Goal: Task Accomplishment & Management: Complete application form

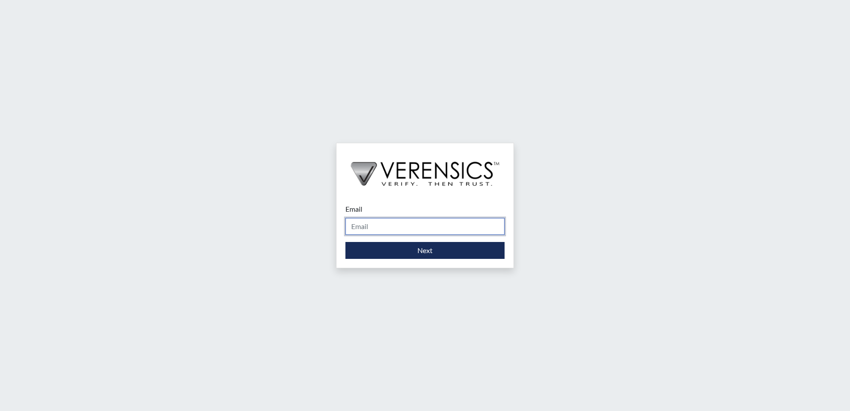
click at [380, 232] on input "Email" at bounding box center [424, 226] width 159 height 17
type input "[PERSON_NAME][EMAIL_ADDRESS][DOMAIN_NAME]"
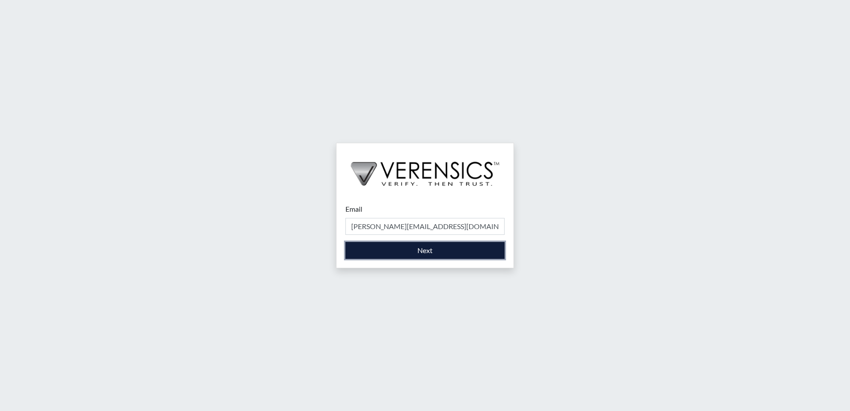
click at [396, 251] on button "Next" at bounding box center [424, 250] width 159 height 17
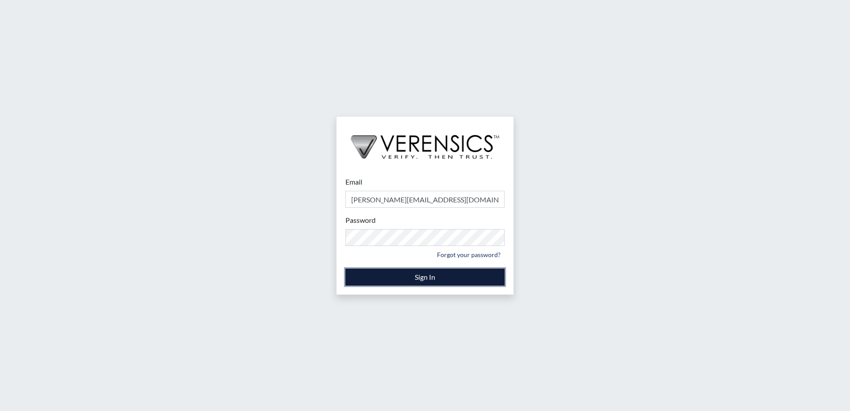
click at [408, 276] on button "Sign In" at bounding box center [424, 276] width 159 height 17
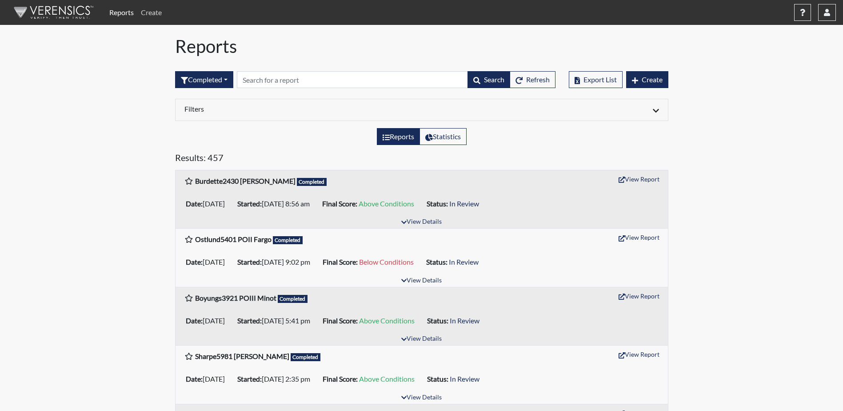
click at [154, 12] on link "Create" at bounding box center [151, 13] width 28 height 18
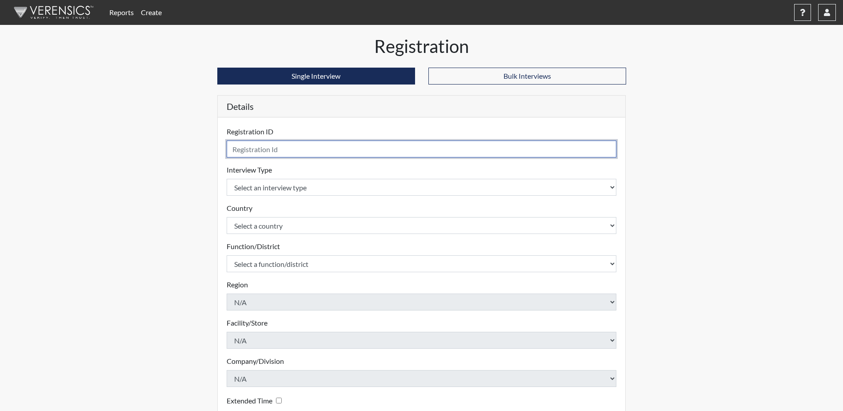
click at [237, 149] on input "text" at bounding box center [422, 148] width 390 height 17
type input "Bell2282 PO Minot"
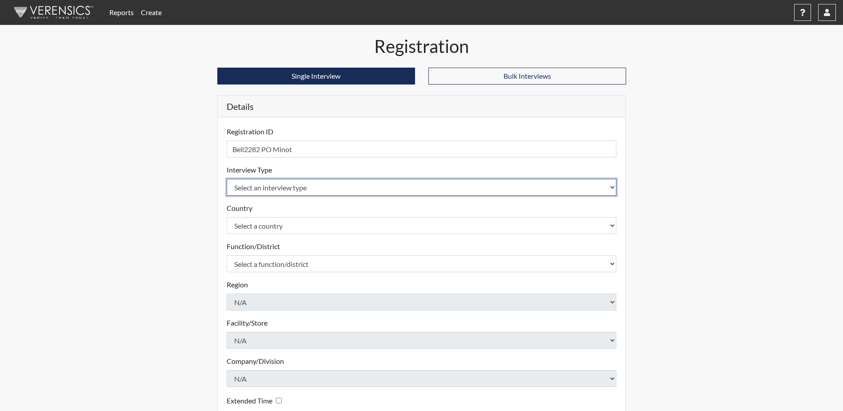
select select "ff757fb6-e1bf-11ea-9c9f-0eff0cf7eb8f"
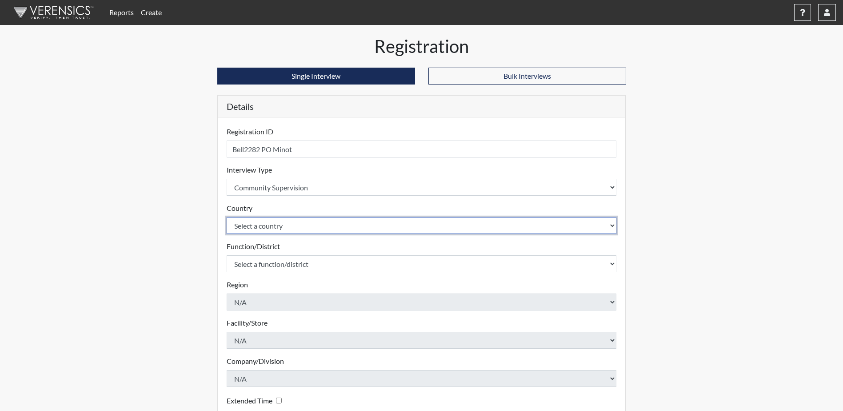
select select "united-states-of-[GEOGRAPHIC_DATA]"
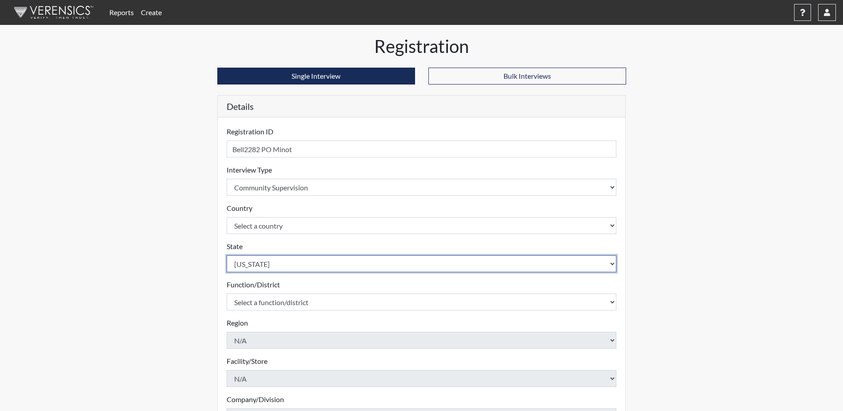
select select "ND"
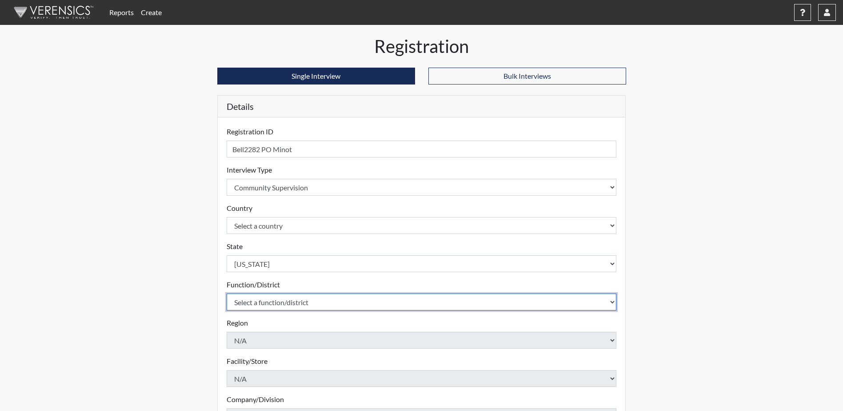
select select "4c6cf6b7-0a66-4ddf-a33c-c3617a18a22d"
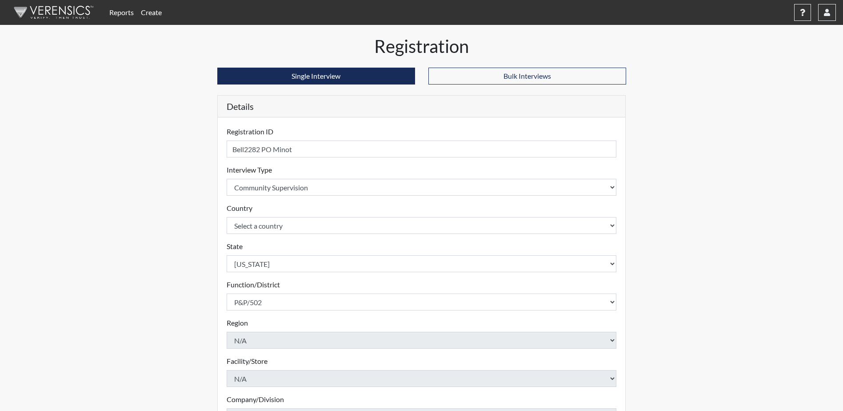
scroll to position [128, 0]
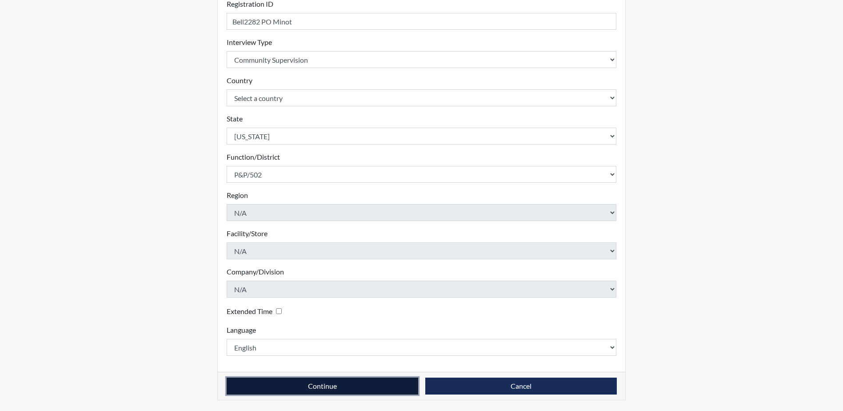
click at [269, 390] on button "Continue" at bounding box center [323, 385] width 192 height 17
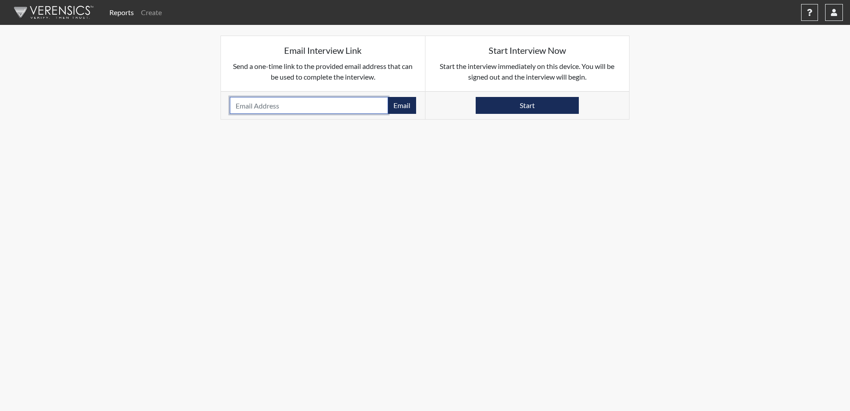
click at [249, 105] on input "email" at bounding box center [309, 105] width 158 height 17
paste input "[EMAIL_ADDRESS][DOMAIN_NAME]"
type input "[EMAIL_ADDRESS][DOMAIN_NAME]"
click at [403, 100] on button "Email" at bounding box center [402, 105] width 28 height 17
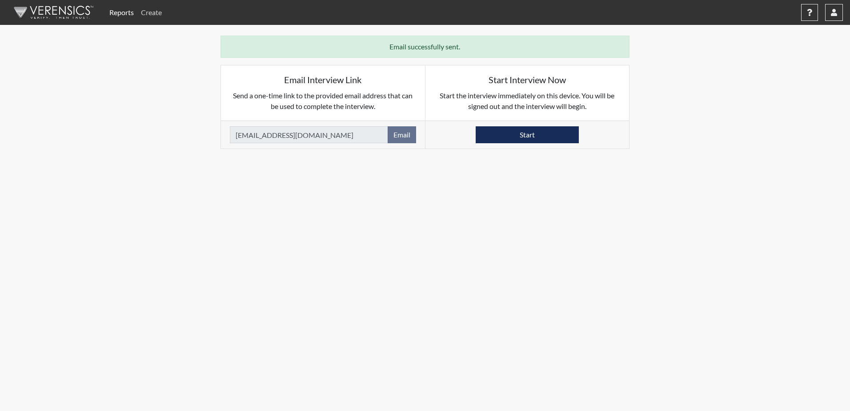
click at [153, 9] on link "Create" at bounding box center [151, 13] width 28 height 18
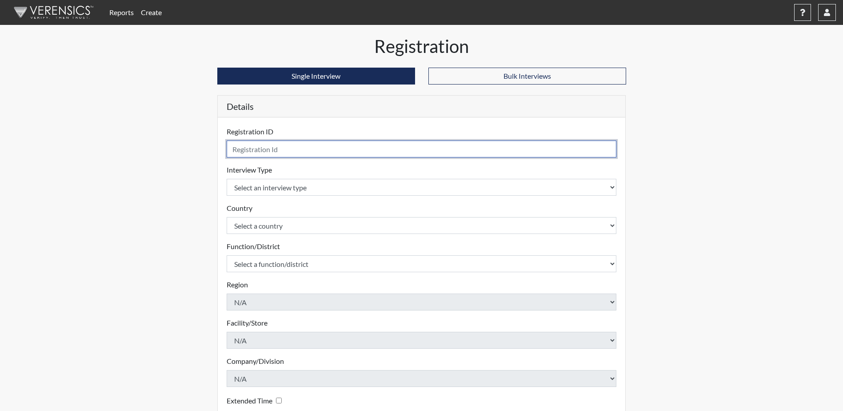
click at [241, 151] on input "text" at bounding box center [422, 148] width 390 height 17
type input "Dewbre3203 PO Minot"
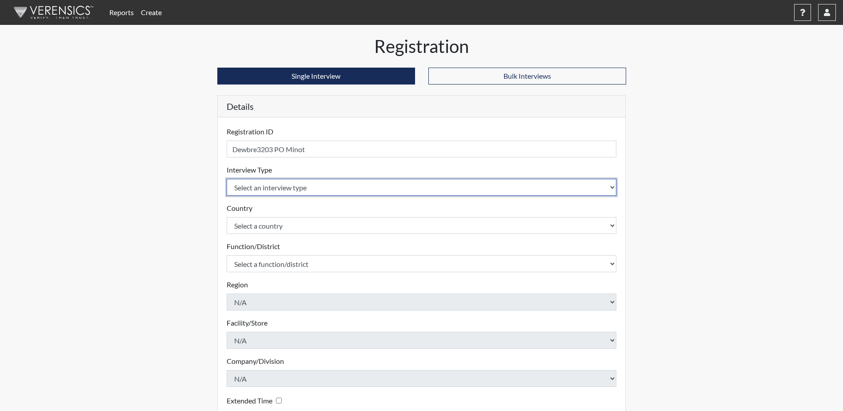
select select "ff757fb6-e1bf-11ea-9c9f-0eff0cf7eb8f"
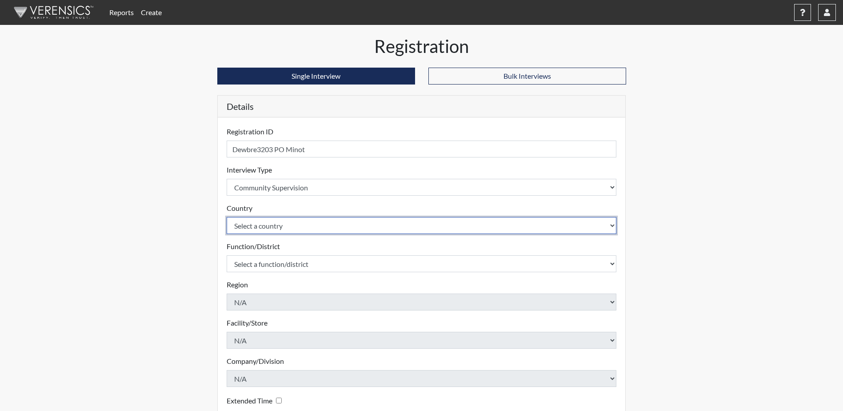
select select "united-states-of-[GEOGRAPHIC_DATA]"
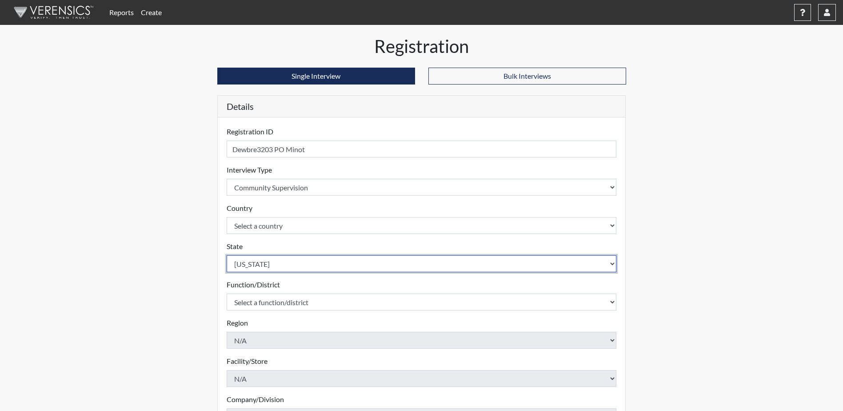
select select "ND"
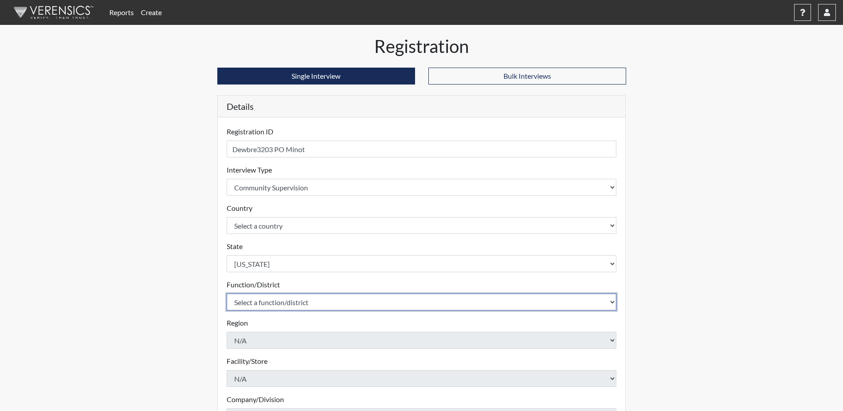
select select "4c6cf6b7-0a66-4ddf-a33c-c3617a18a22d"
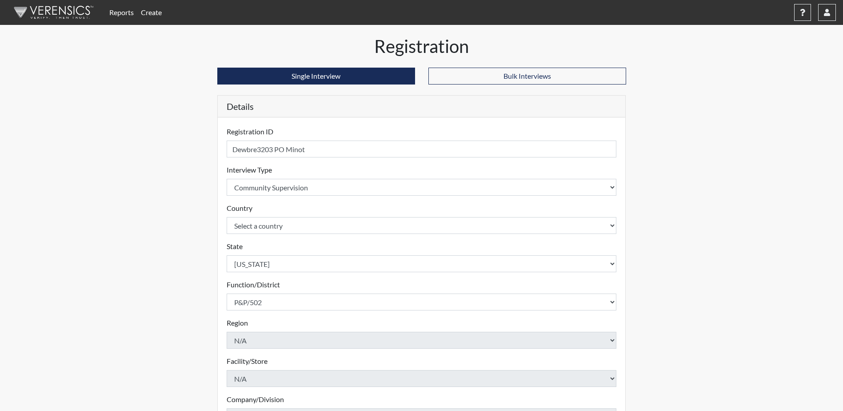
scroll to position [128, 0]
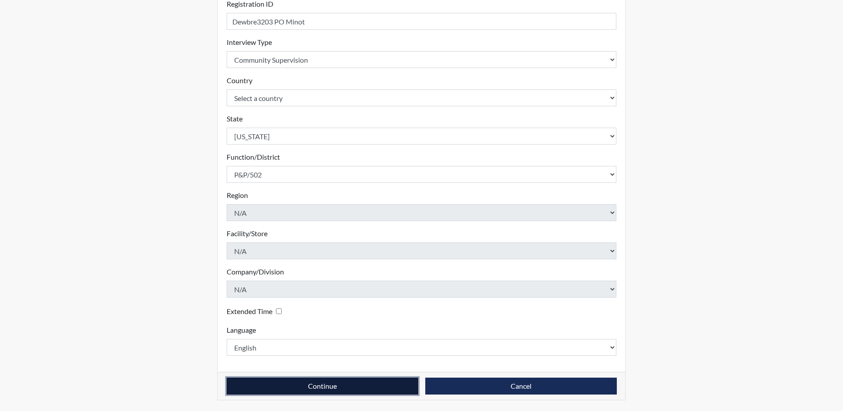
click at [359, 392] on button "Continue" at bounding box center [323, 385] width 192 height 17
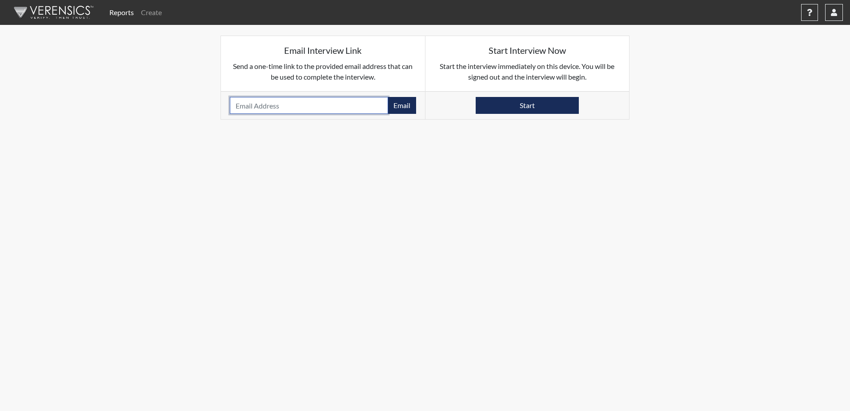
click at [244, 101] on input "email" at bounding box center [309, 105] width 158 height 17
paste input "[EMAIL_ADDRESS][DOMAIN_NAME]"
type input "[EMAIL_ADDRESS][DOMAIN_NAME]"
click at [407, 105] on button "Email" at bounding box center [402, 105] width 28 height 17
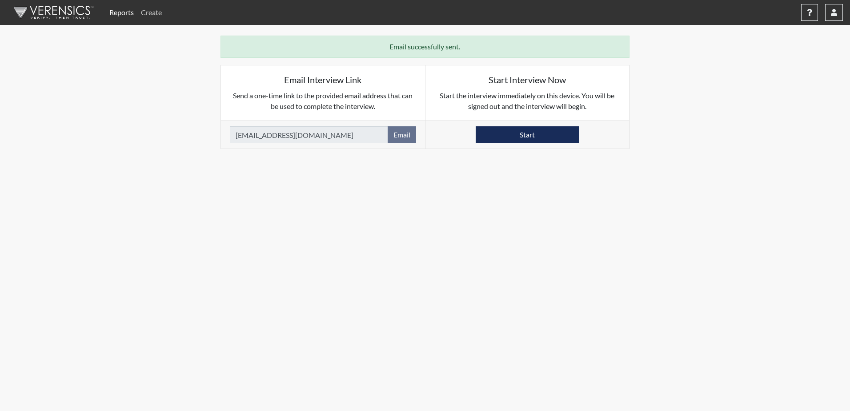
click at [153, 10] on link "Create" at bounding box center [151, 13] width 28 height 18
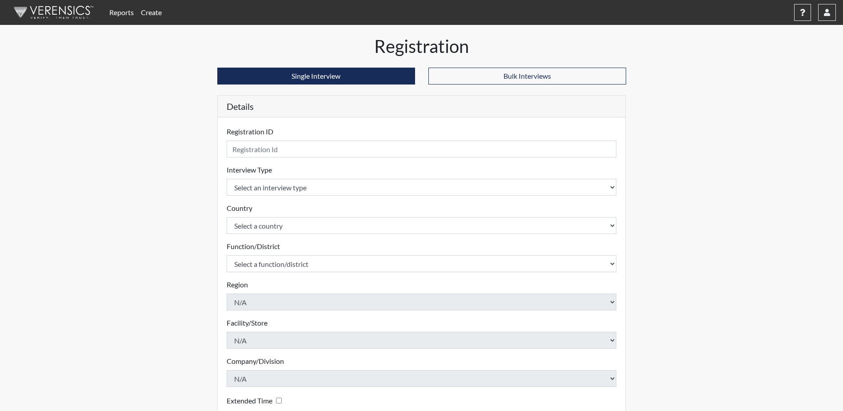
click at [304, 140] on div "Registration ID Please provide a registration ID." at bounding box center [422, 141] width 390 height 31
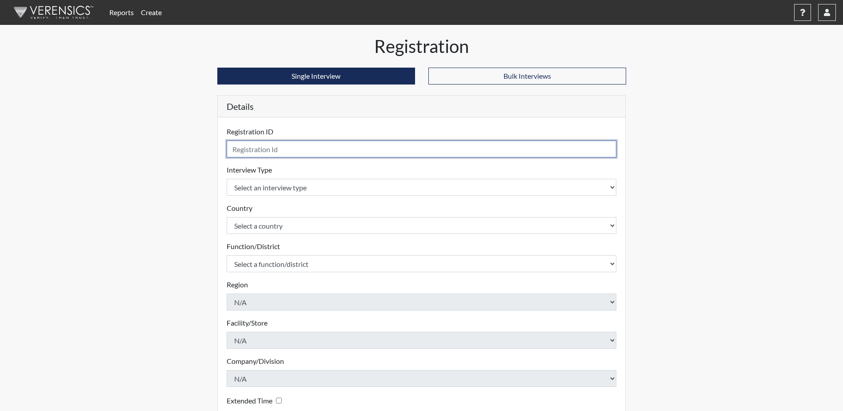
click at [301, 145] on input "text" at bounding box center [422, 148] width 390 height 17
type input "Yul2271 PO Minot"
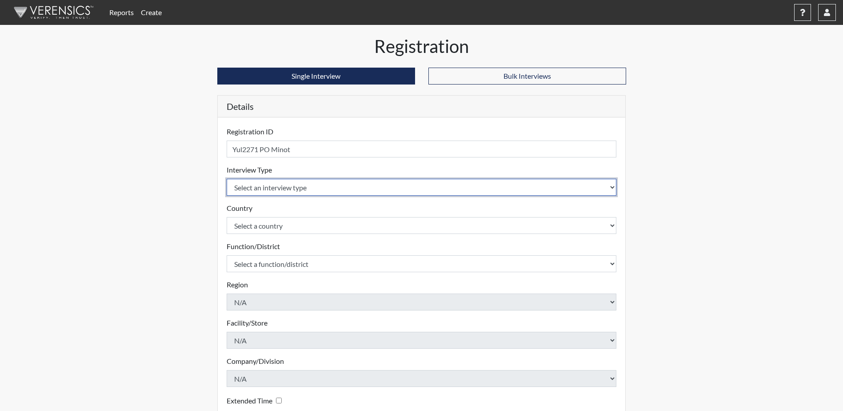
select select "ff757fb6-e1bf-11ea-9c9f-0eff0cf7eb8f"
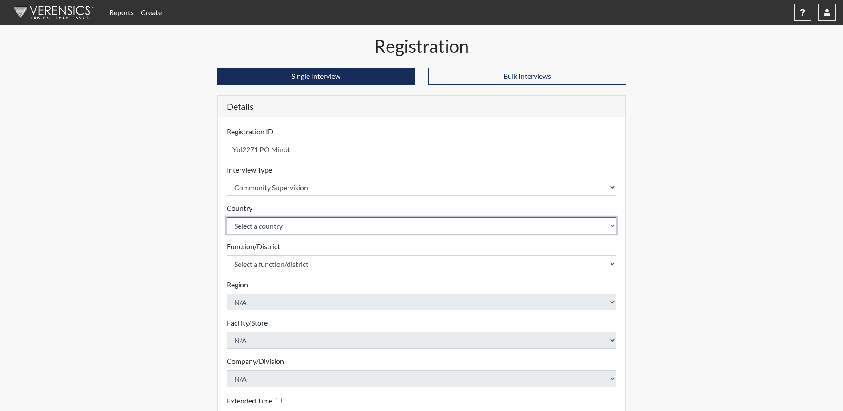
select select "united-states-of-[GEOGRAPHIC_DATA]"
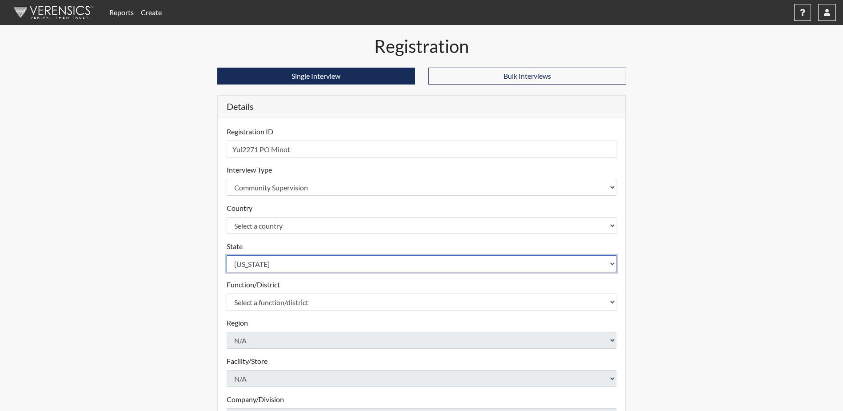
select select "ND"
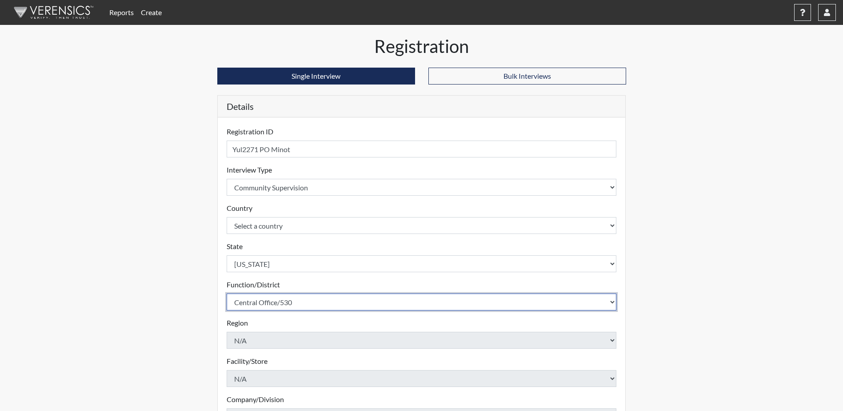
select select "4c6cf6b7-0a66-4ddf-a33c-c3617a18a22d"
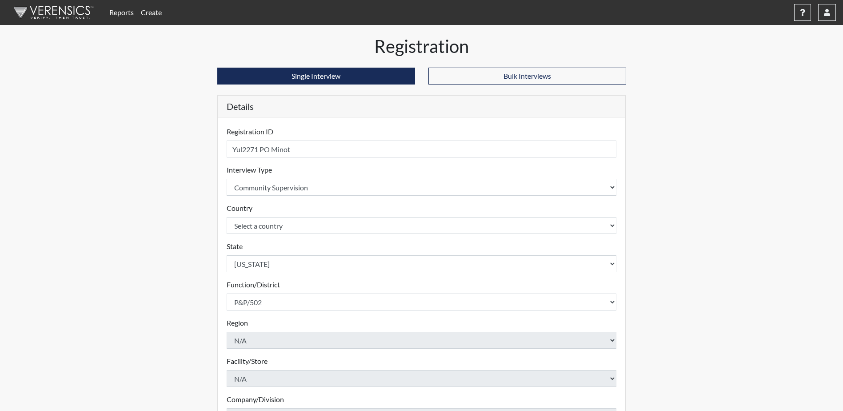
scroll to position [128, 0]
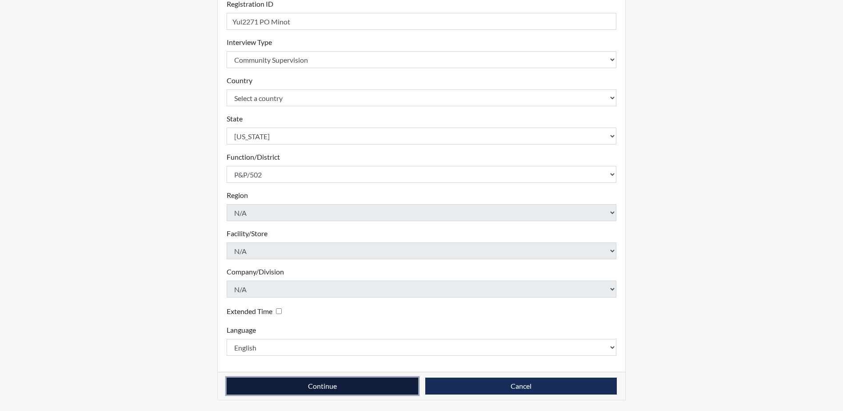
click at [331, 382] on button "Continue" at bounding box center [323, 385] width 192 height 17
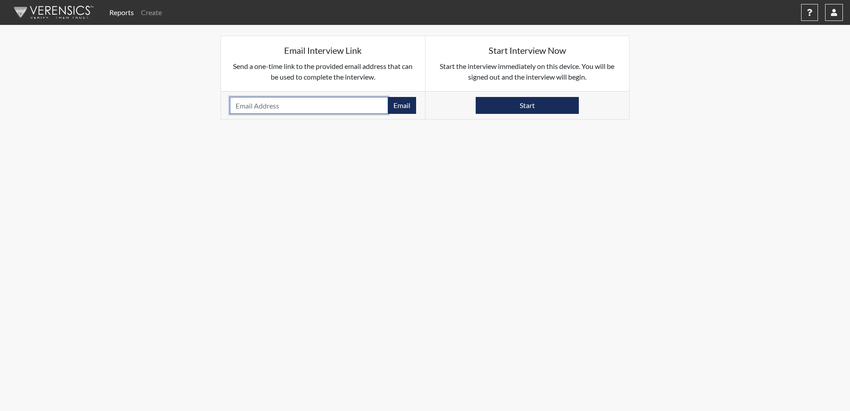
click at [250, 108] on input "email" at bounding box center [309, 105] width 158 height 17
paste input "[EMAIL_ADDRESS][DOMAIN_NAME]"
type input "[EMAIL_ADDRESS][DOMAIN_NAME]"
click at [406, 106] on button "Email" at bounding box center [402, 105] width 28 height 17
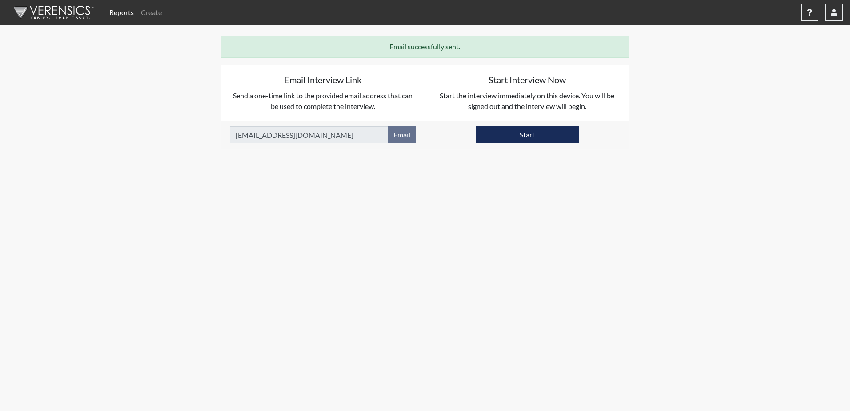
click at [532, 267] on body "Reports Create Help Center × Verensics Best Practices How to successfully use t…" at bounding box center [425, 205] width 850 height 411
